Goal: Communication & Community: Answer question/provide support

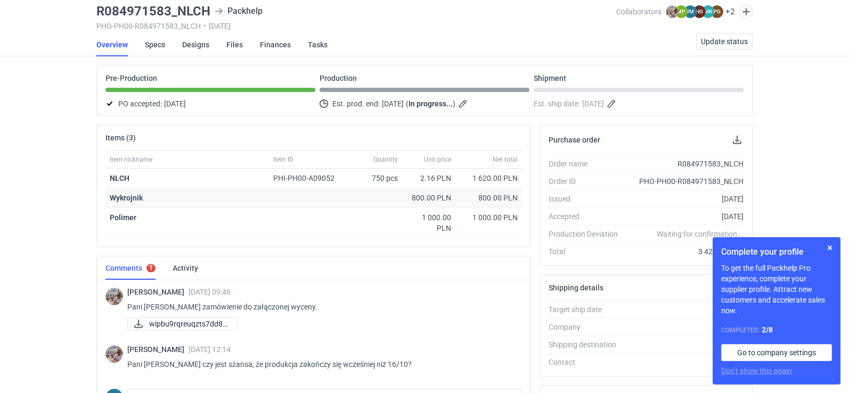
scroll to position [251, 0]
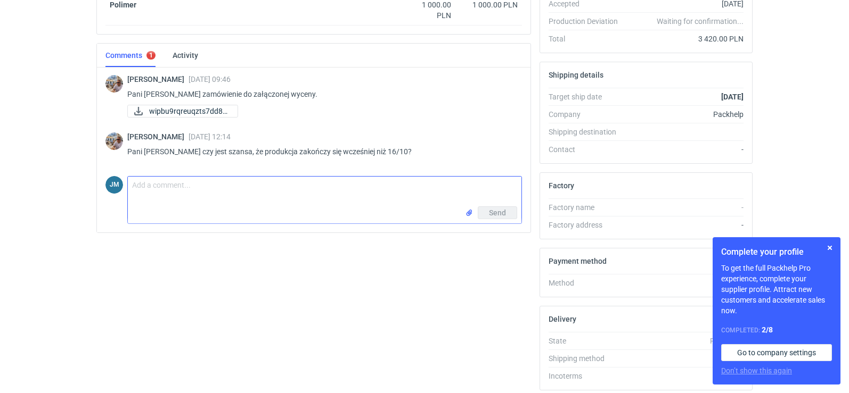
click at [215, 205] on textarea "Comment message" at bounding box center [324, 192] width 393 height 30
click at [204, 189] on textarea "[PERSON_NAME] na chwle obecną trzymajmy się stalonego terminu" at bounding box center [324, 192] width 393 height 30
type textarea "[PERSON_NAME] na chwile obecną trzymajmy się stalonego terminu"
drag, startPoint x: 382, startPoint y: 191, endPoint x: 17, endPoint y: 162, distance: 365.8
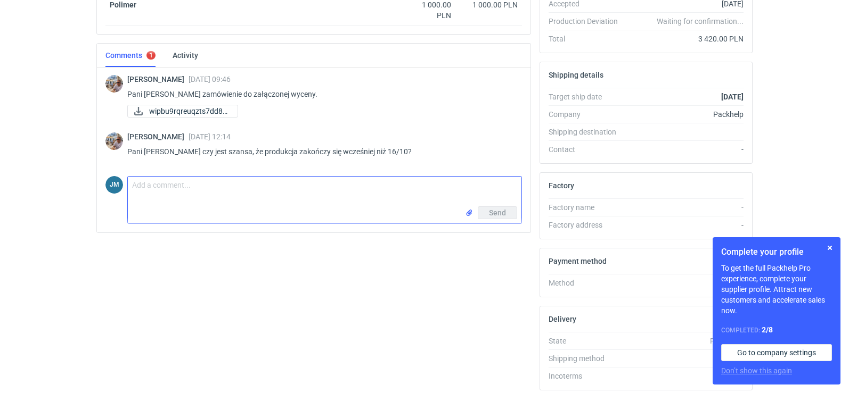
paste textarea "[PERSON_NAME], na chwile obecną trzymajmy się ustalonego terminu, jak coś się z…"
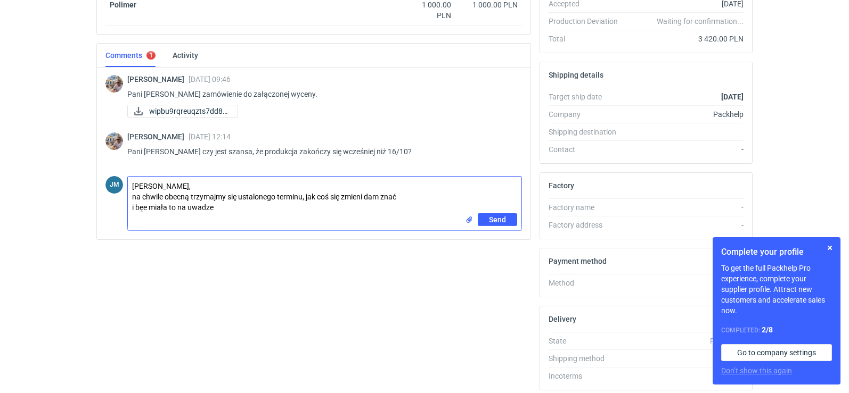
type textarea "[PERSON_NAME], na chwile obecną trzymajmy się ustalonego terminu, jak coś się z…"
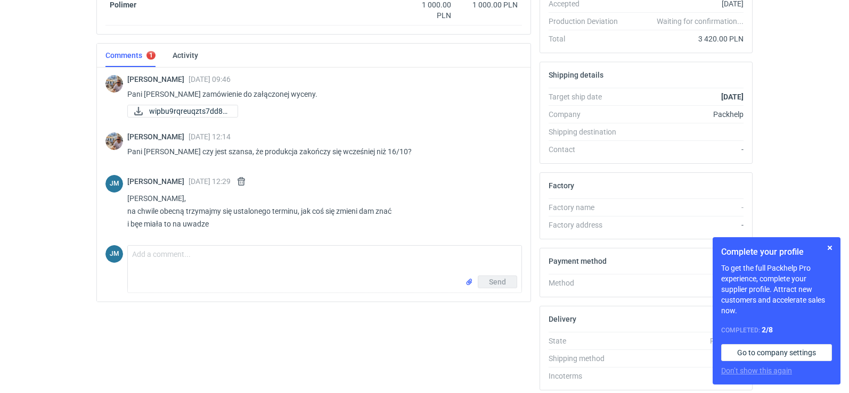
drag, startPoint x: 165, startPoint y: 228, endPoint x: 82, endPoint y: 215, distance: 83.7
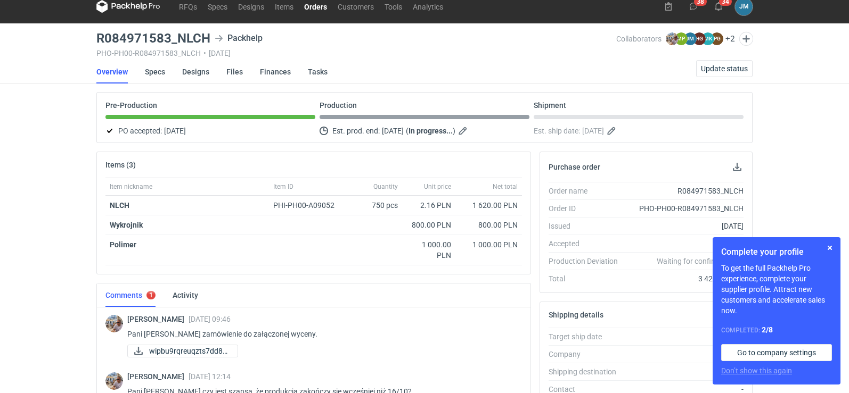
scroll to position [0, 0]
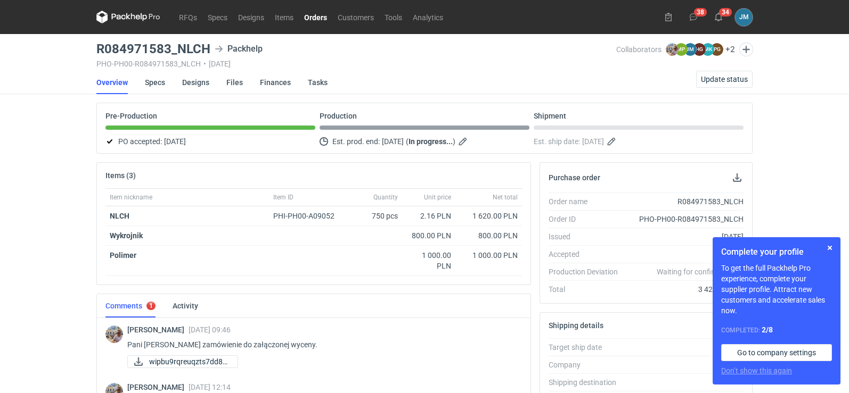
click at [113, 17] on icon at bounding box center [128, 17] width 64 height 13
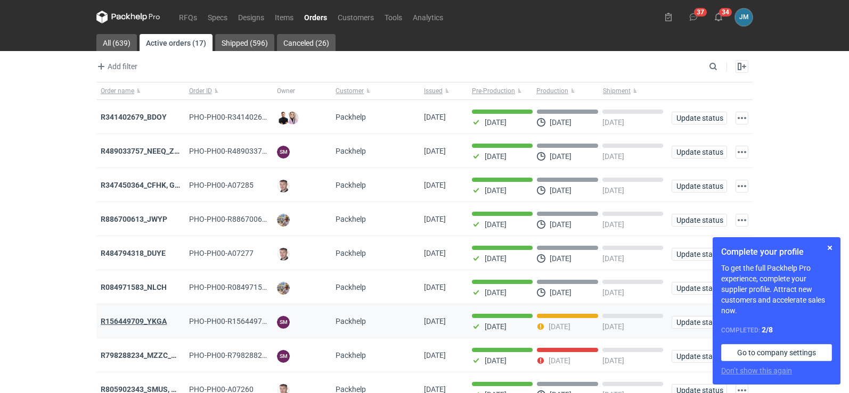
click at [161, 326] on strong "R156449709_YKGA" at bounding box center [134, 321] width 66 height 9
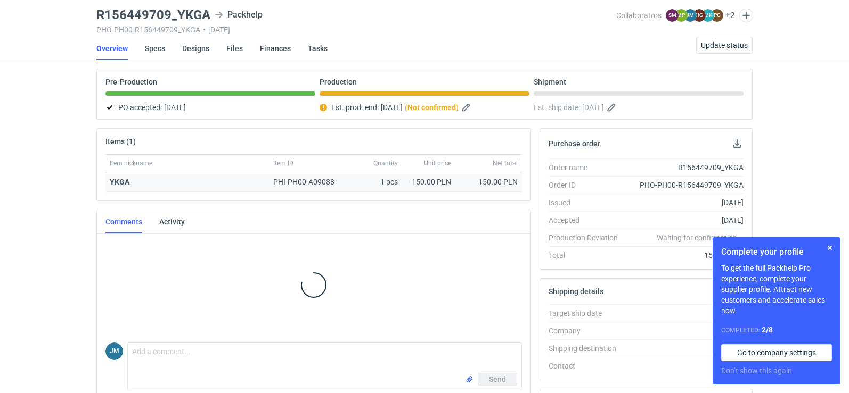
scroll to position [213, 0]
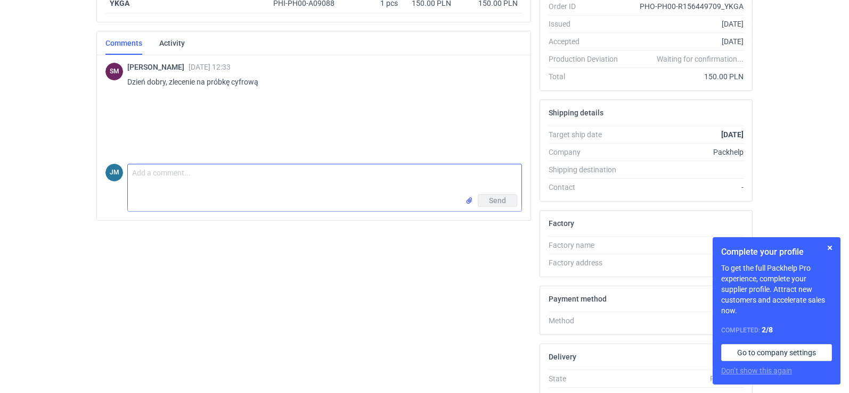
click at [465, 200] on input "file" at bounding box center [469, 200] width 9 height 11
click at [283, 190] on textarea "Comment message" at bounding box center [324, 180] width 393 height 30
click at [470, 198] on input "file" at bounding box center [469, 200] width 9 height 11
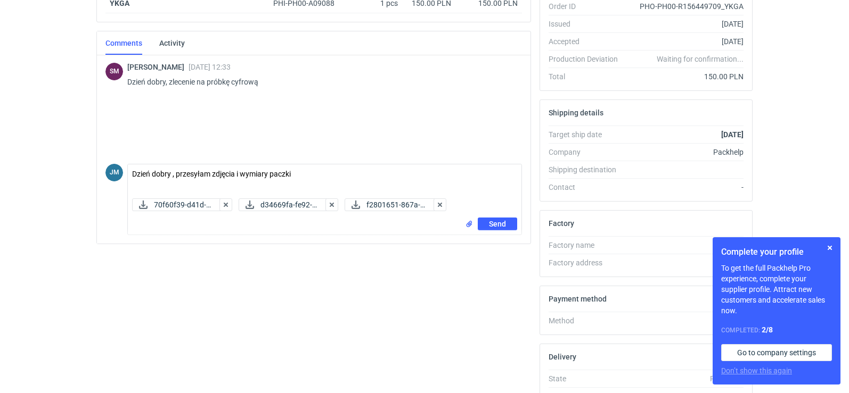
scroll to position [291, 0]
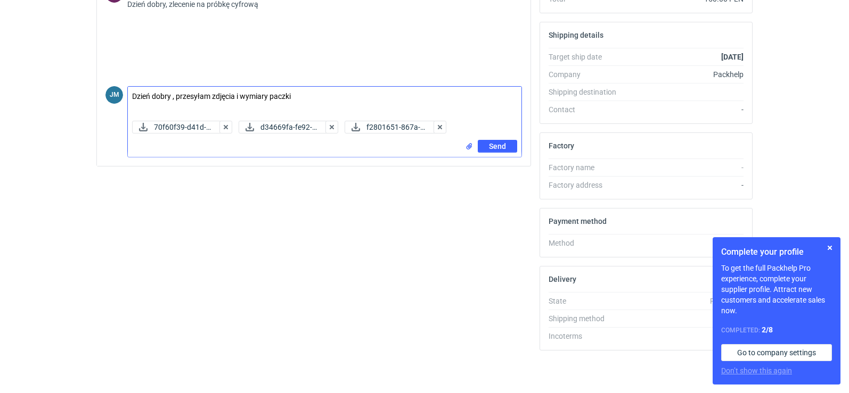
click at [325, 95] on textarea "Dzień dobry , przesyłam zdjęcia i wymiary paczki" at bounding box center [324, 102] width 393 height 30
drag, startPoint x: 401, startPoint y: 102, endPoint x: 352, endPoint y: 93, distance: 49.9
click at [352, 93] on textarea "Dzień dobry , przesyłam zdjęcia i wymiary paczki 40x50x2 waga do 2 kg" at bounding box center [324, 102] width 393 height 30
click at [384, 97] on textarea "Dzień dobry , przesyłam zdjęcia i wymiary paczki 40x50x2 waga do1 kg" at bounding box center [324, 102] width 393 height 30
type textarea "Dzień dobry , przesyłam zdjęcia i wymiary paczki 40x50x2 waga do1 kg , wzory 2 …"
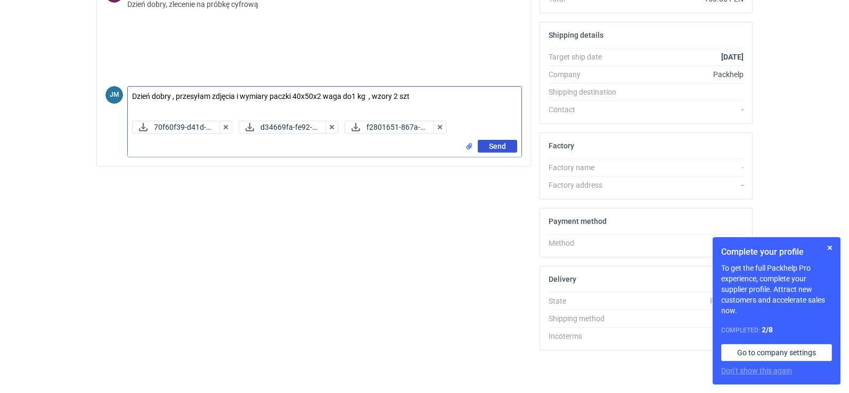
click at [484, 144] on button "Send" at bounding box center [497, 146] width 39 height 13
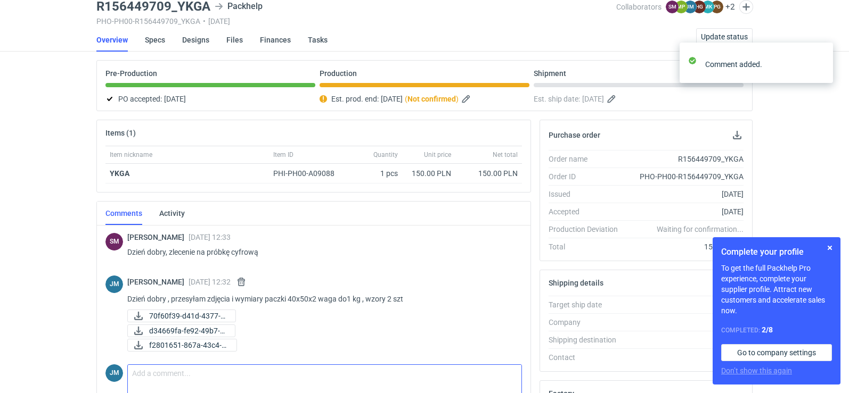
scroll to position [0, 0]
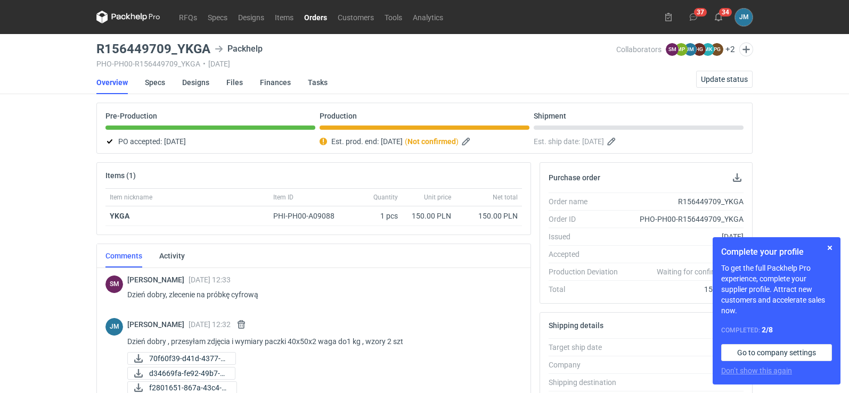
click at [550, 80] on nav "Overview Specs Designs Files Finances Tasks Update status" at bounding box center [424, 82] width 656 height 23
click at [729, 81] on span "Update status" at bounding box center [724, 79] width 47 height 7
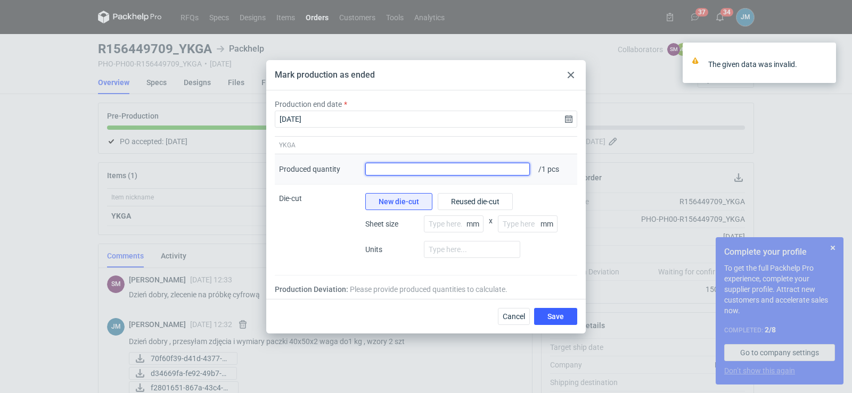
click at [479, 174] on input "Produced quantity" at bounding box center [447, 169] width 165 height 13
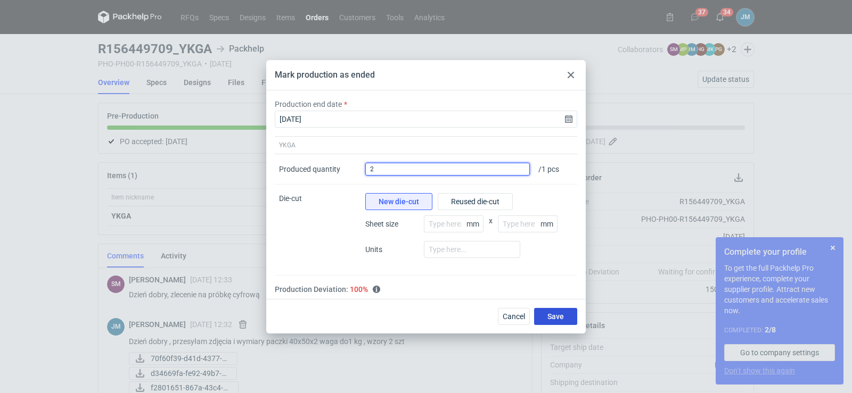
type input "2"
click at [540, 311] on button "Save" at bounding box center [555, 316] width 43 height 17
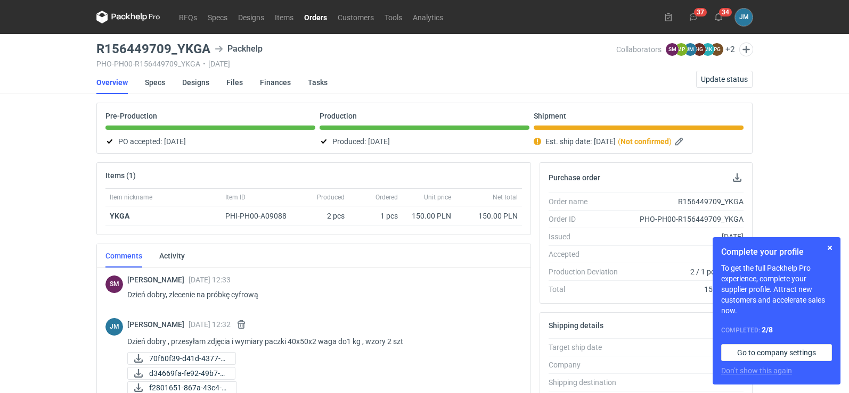
click at [139, 15] on icon at bounding box center [128, 17] width 64 height 13
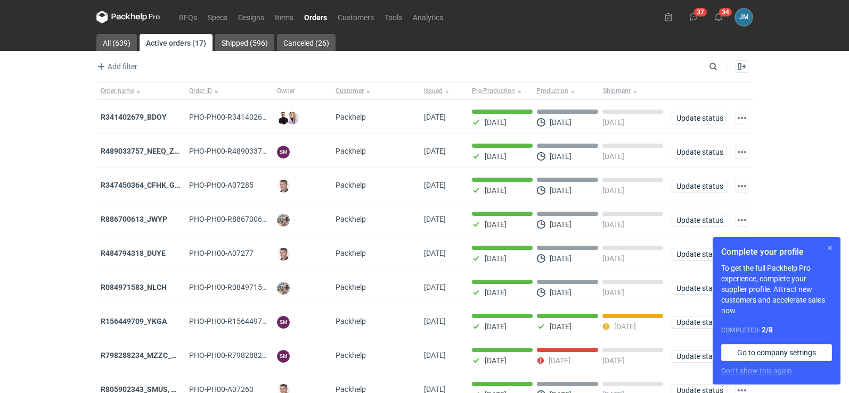
click at [827, 249] on button "button" at bounding box center [829, 248] width 13 height 13
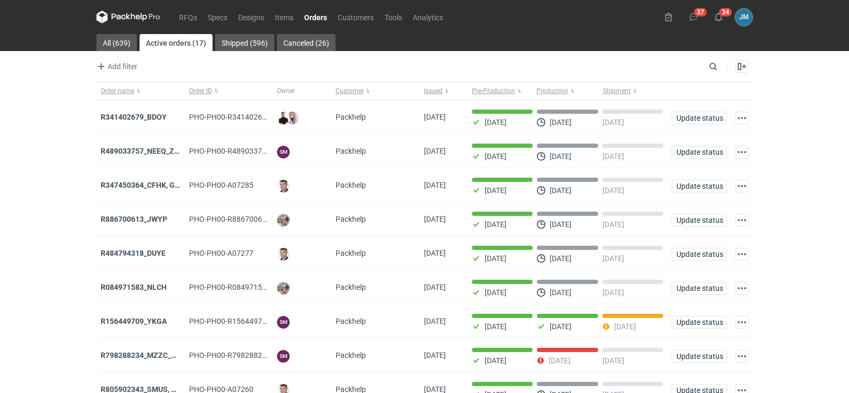
click at [127, 17] on icon at bounding box center [128, 16] width 4 height 6
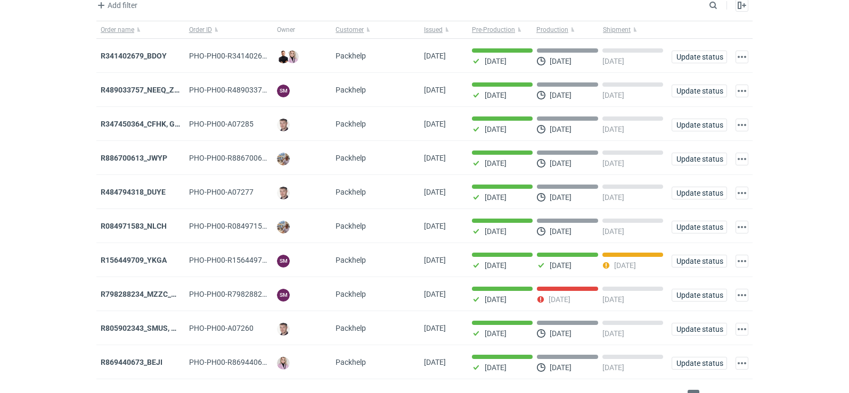
scroll to position [87, 0]
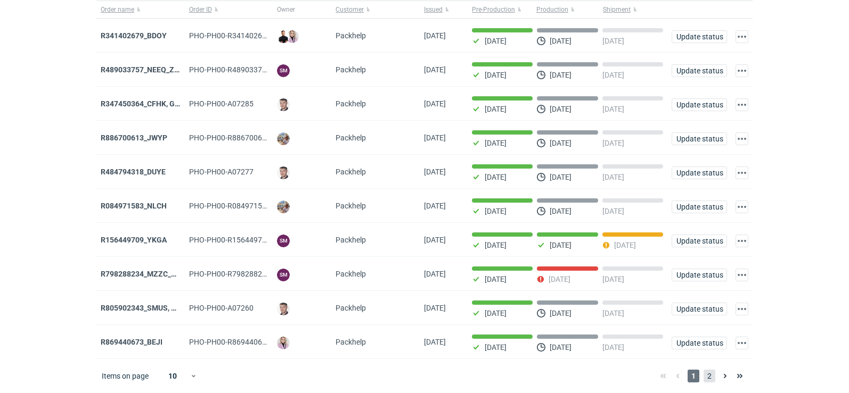
click at [713, 382] on span "2" at bounding box center [709, 376] width 12 height 13
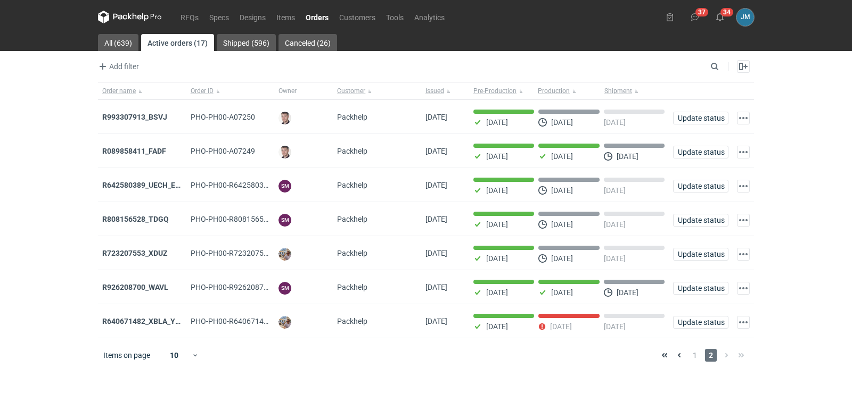
click at [686, 347] on div "Items on page 10 1 2" at bounding box center [426, 356] width 656 height 34
click at [690, 356] on span "1" at bounding box center [695, 355] width 12 height 13
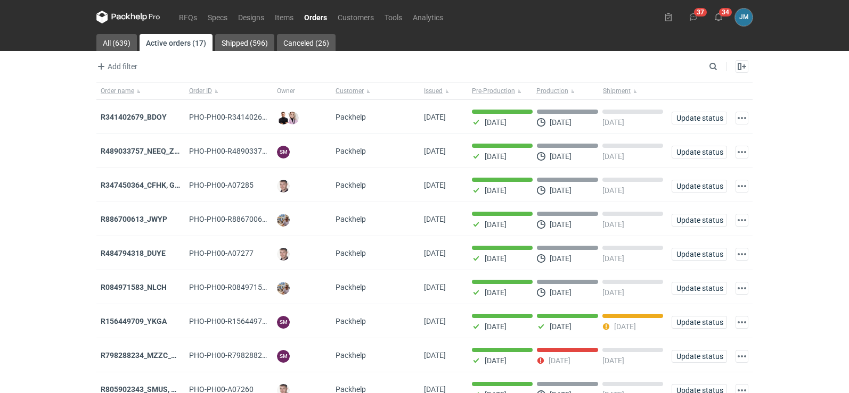
click at [110, 15] on icon at bounding box center [128, 17] width 64 height 13
click at [113, 15] on icon at bounding box center [128, 17] width 64 height 13
click at [130, 20] on icon at bounding box center [128, 17] width 64 height 13
click at [125, 14] on icon at bounding box center [128, 17] width 64 height 13
click at [137, 19] on icon at bounding box center [138, 17] width 4 height 5
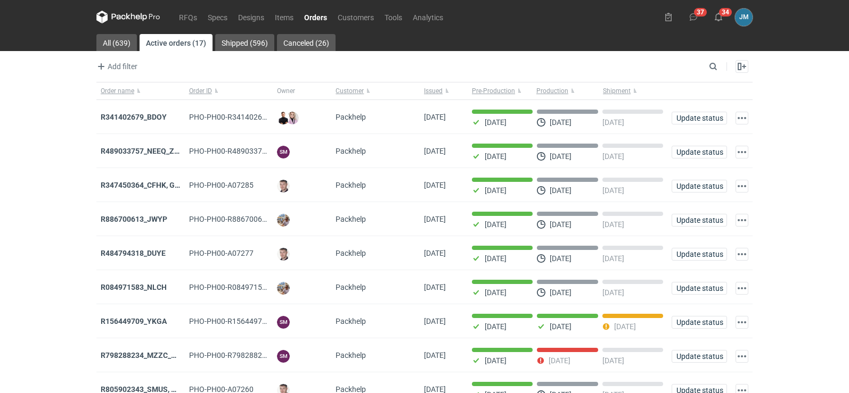
click at [127, 26] on nav "RFQs Specs Designs Items Orders Customers Tools Analytics" at bounding box center [272, 17] width 352 height 34
click at [126, 22] on icon at bounding box center [128, 17] width 64 height 13
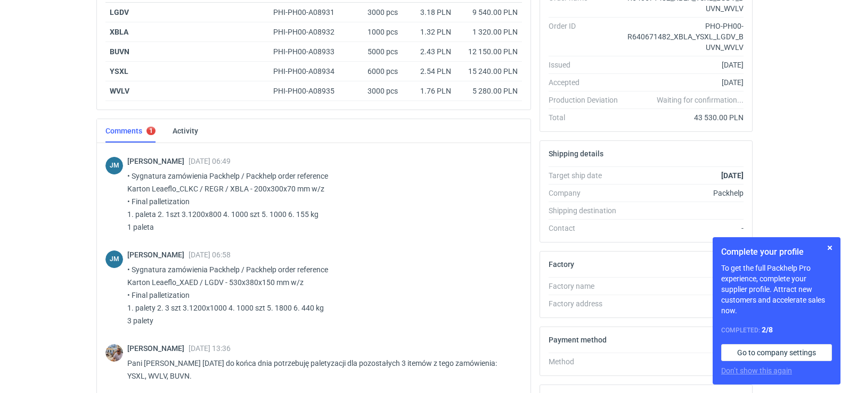
scroll to position [323, 0]
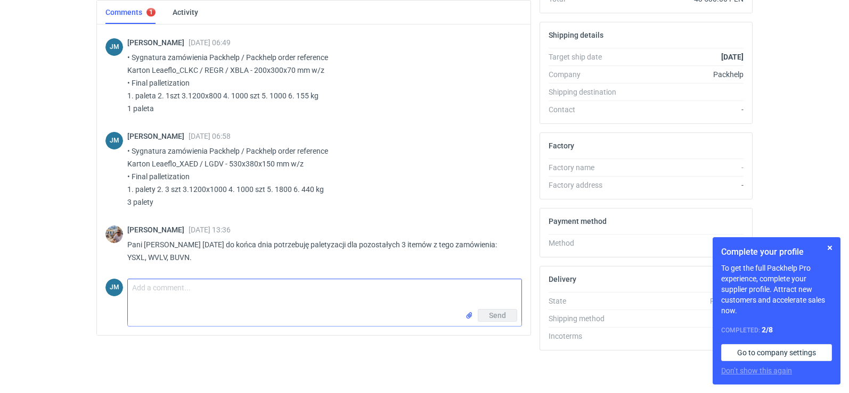
click at [161, 303] on textarea "Comment message" at bounding box center [324, 295] width 393 height 30
type textarea "P"
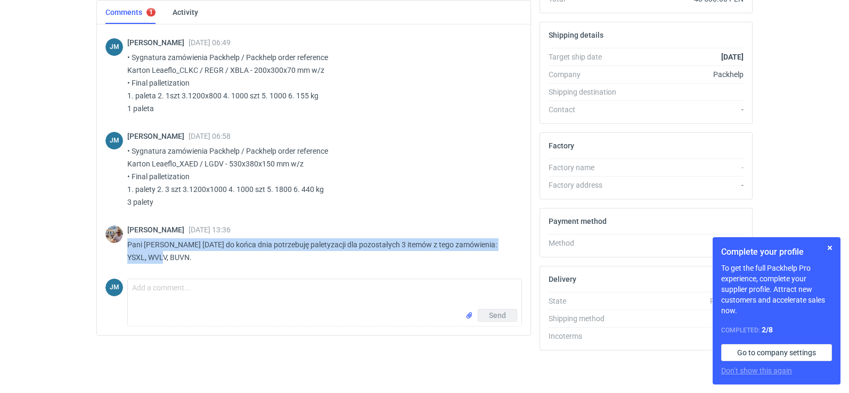
drag, startPoint x: 154, startPoint y: 259, endPoint x: 126, endPoint y: 245, distance: 31.7
click at [126, 245] on div "[PERSON_NAME] [DATE] 13:36 Pani Joanno [DATE] do końca dnia potrzebuję paletyza…" at bounding box center [313, 246] width 416 height 55
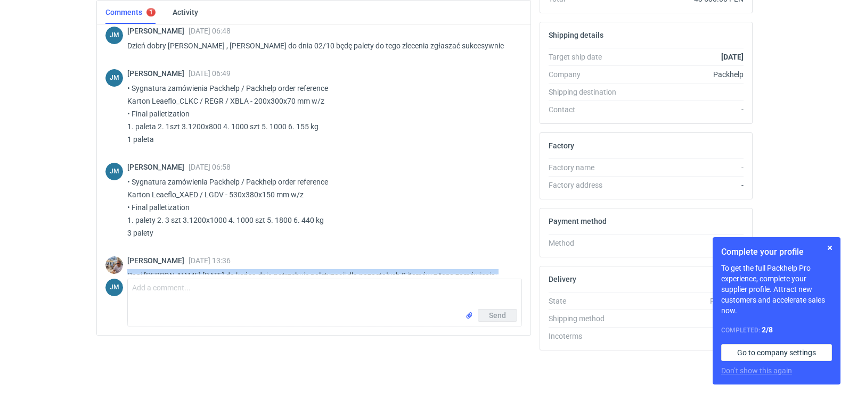
scroll to position [412, 0]
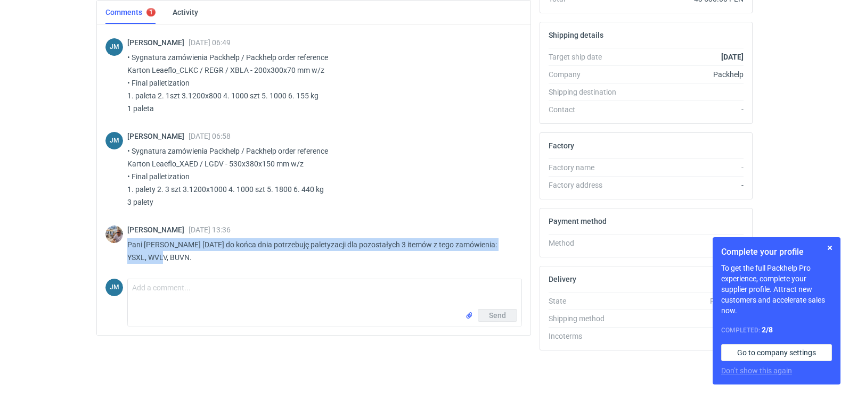
copy p "Pani Joanno jutro do końca dnia potrzebuję paletyzacji dla pozostałych 3 itemów…"
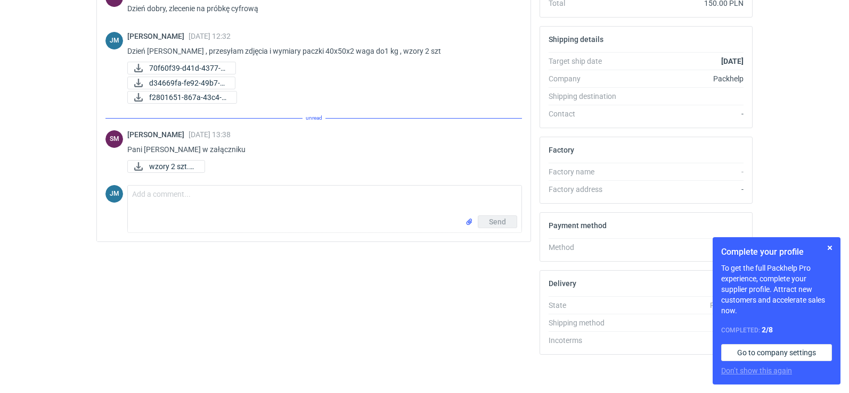
scroll to position [287, 0]
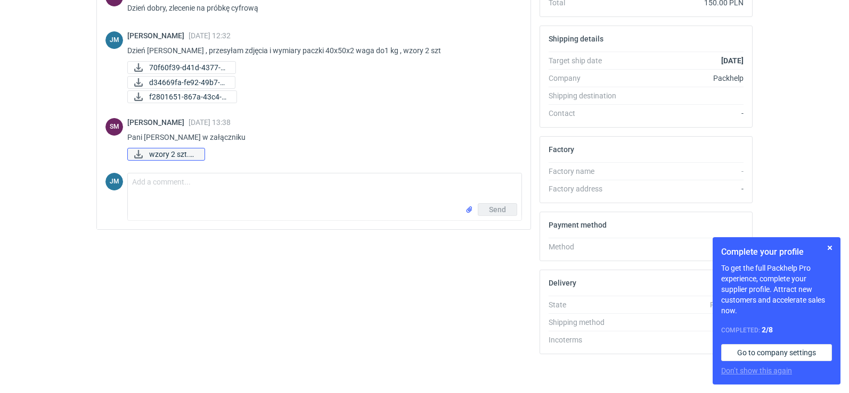
click at [159, 155] on span "wzory 2 szt.pdf" at bounding box center [172, 155] width 47 height 12
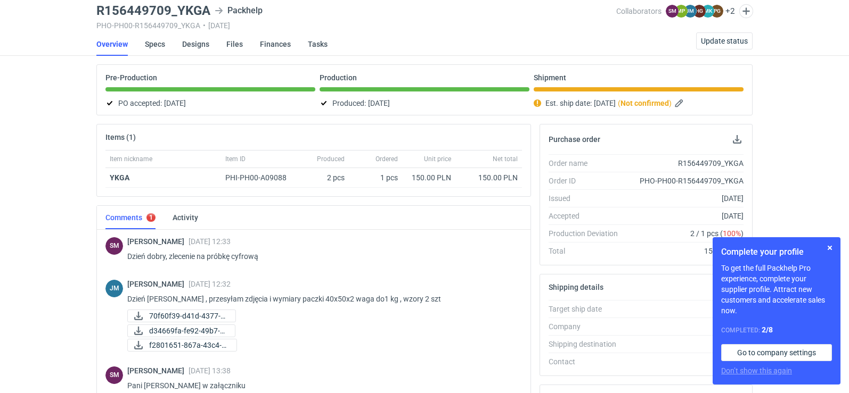
scroll to position [0, 0]
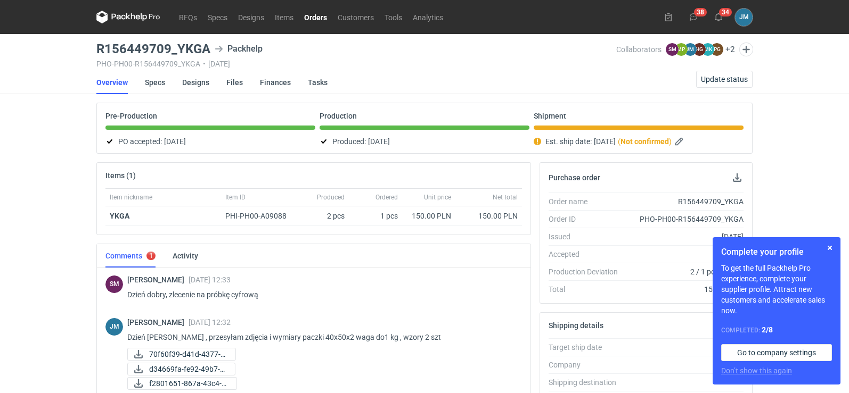
click at [129, 6] on nav "RFQs Specs Designs Items Orders Customers Tools Analytics" at bounding box center [272, 17] width 352 height 34
click at [122, 19] on icon at bounding box center [128, 17] width 64 height 13
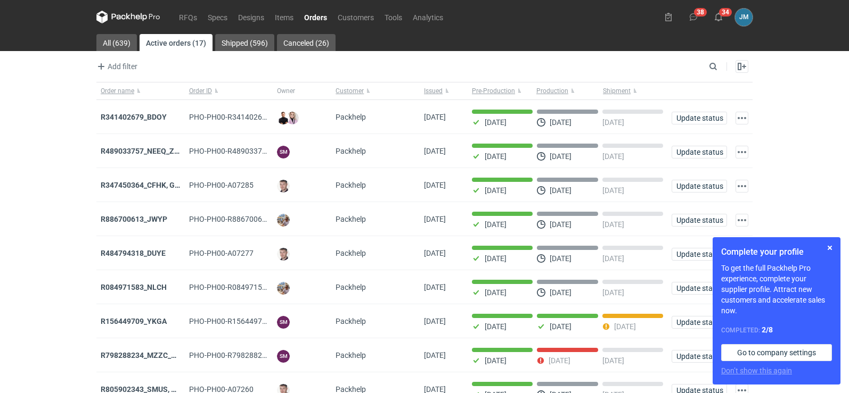
click at [117, 21] on icon at bounding box center [128, 17] width 64 height 13
